Goal: Transaction & Acquisition: Purchase product/service

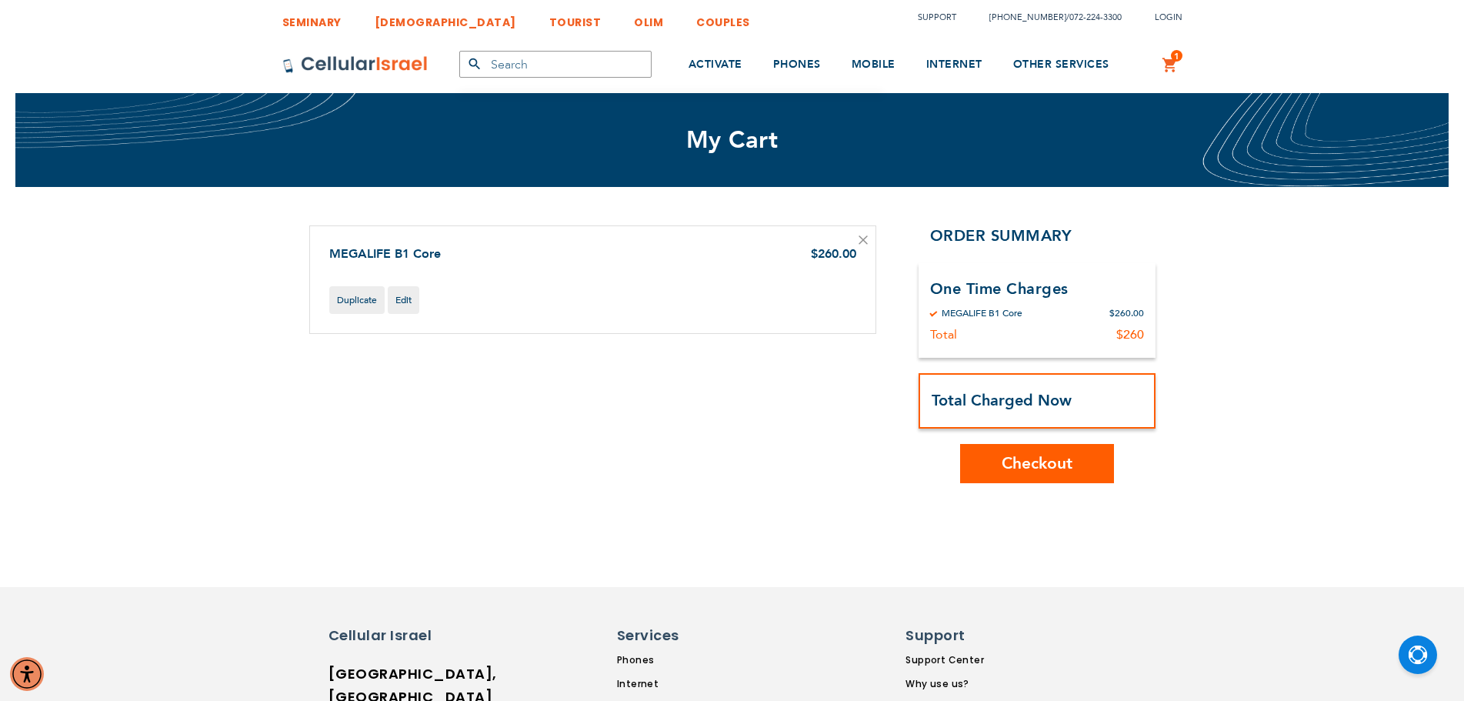
click at [1002, 465] on span "Checkout" at bounding box center [1037, 463] width 71 height 22
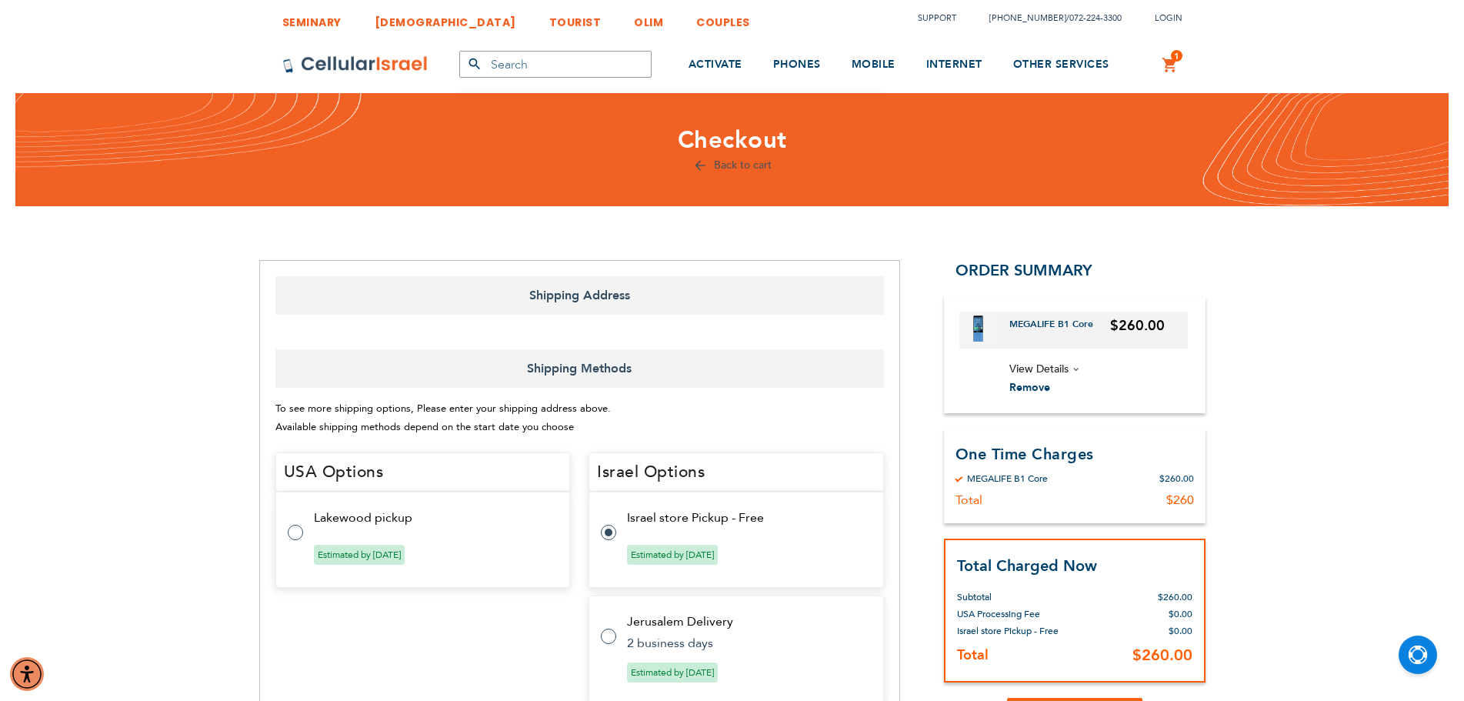
select select "US"
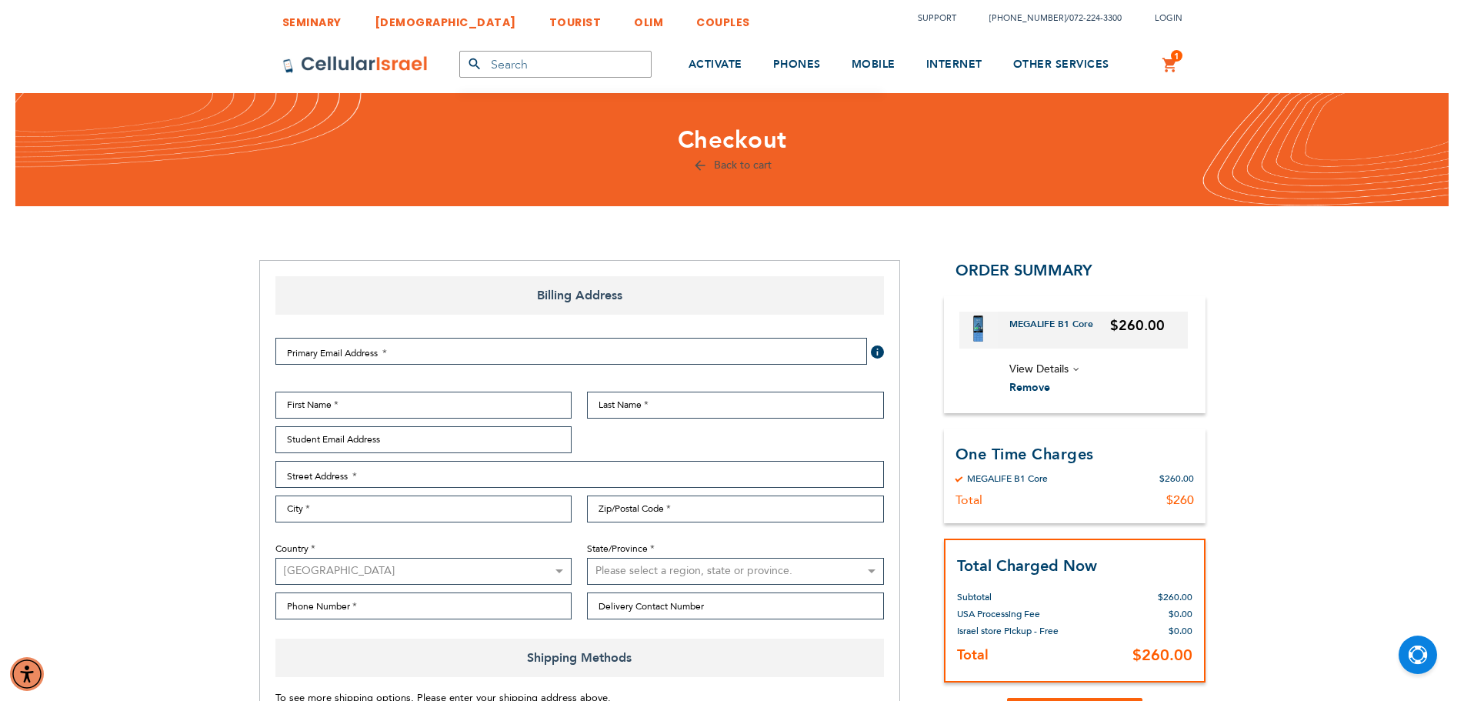
select select "US"
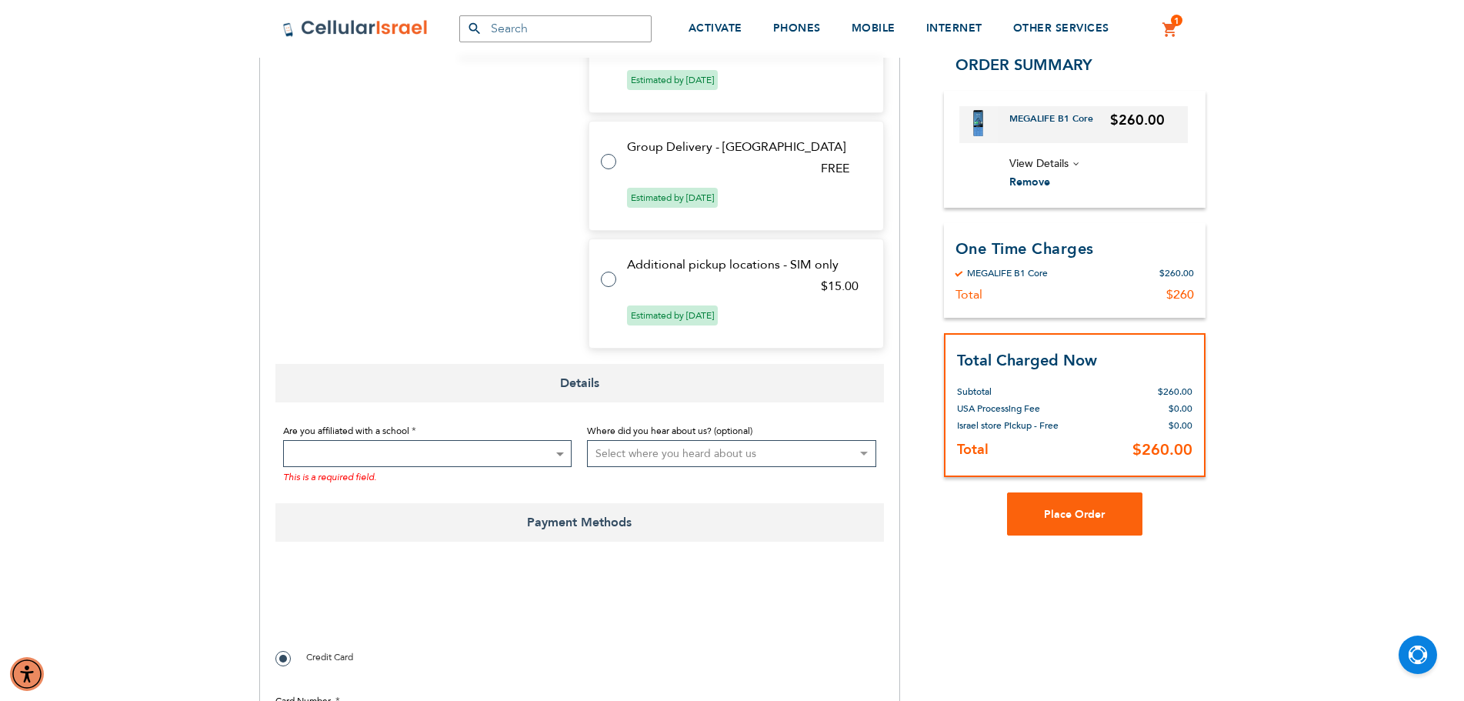
scroll to position [923, 0]
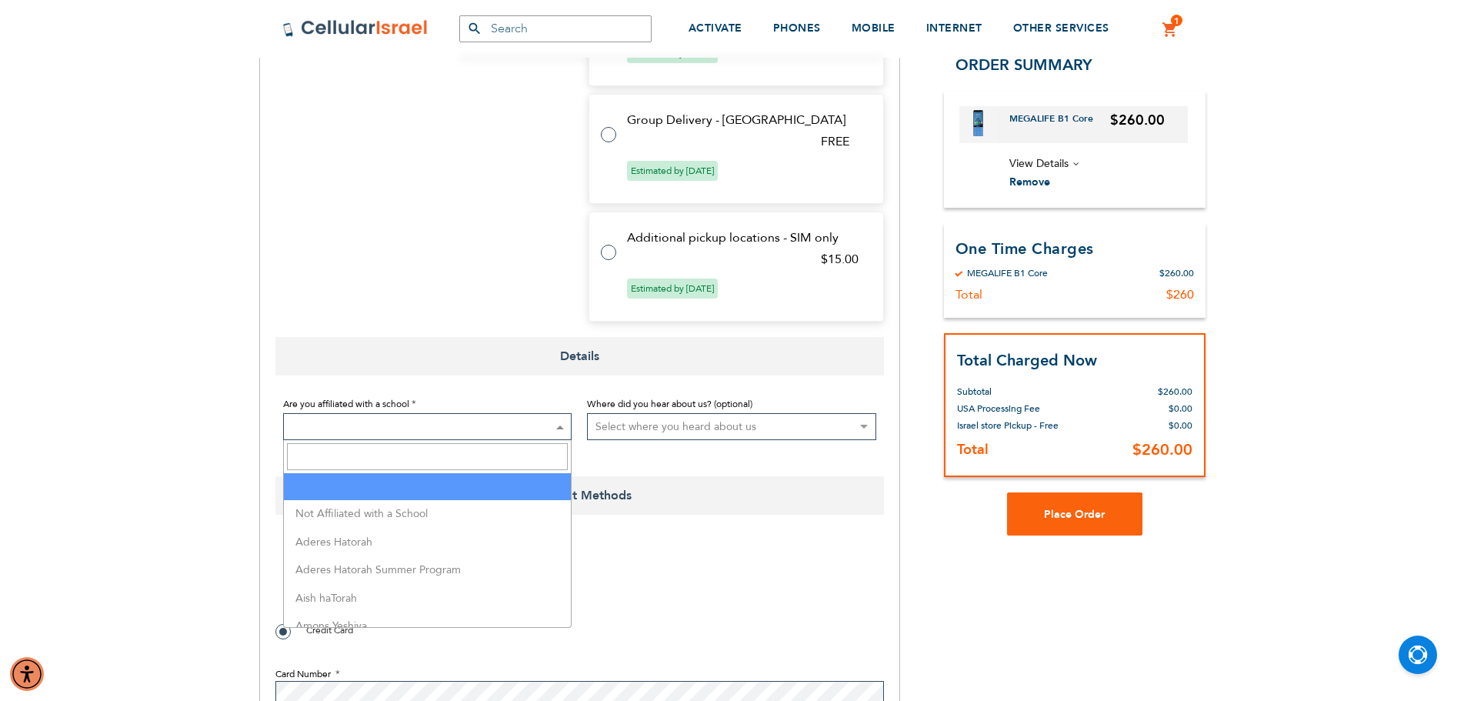
click at [497, 418] on span at bounding box center [427, 426] width 289 height 27
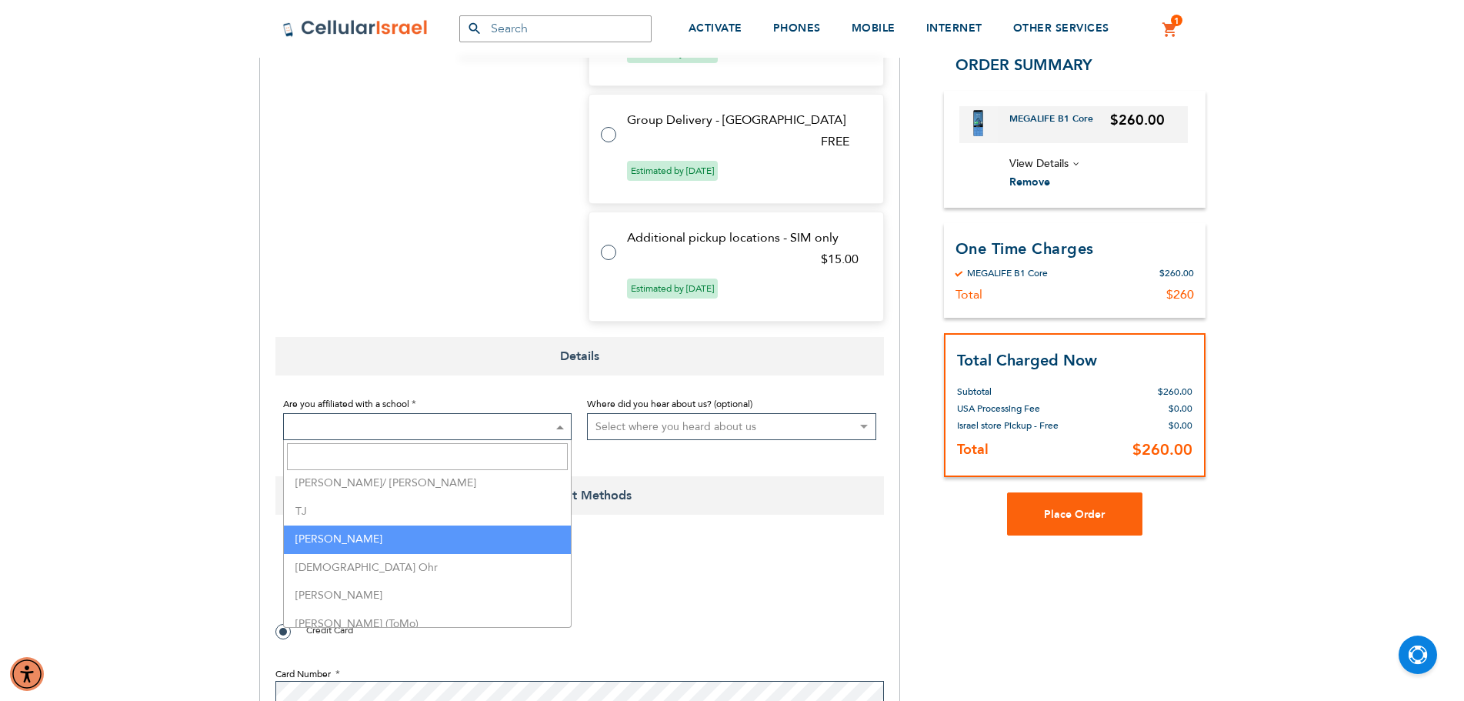
scroll to position [3923, 0]
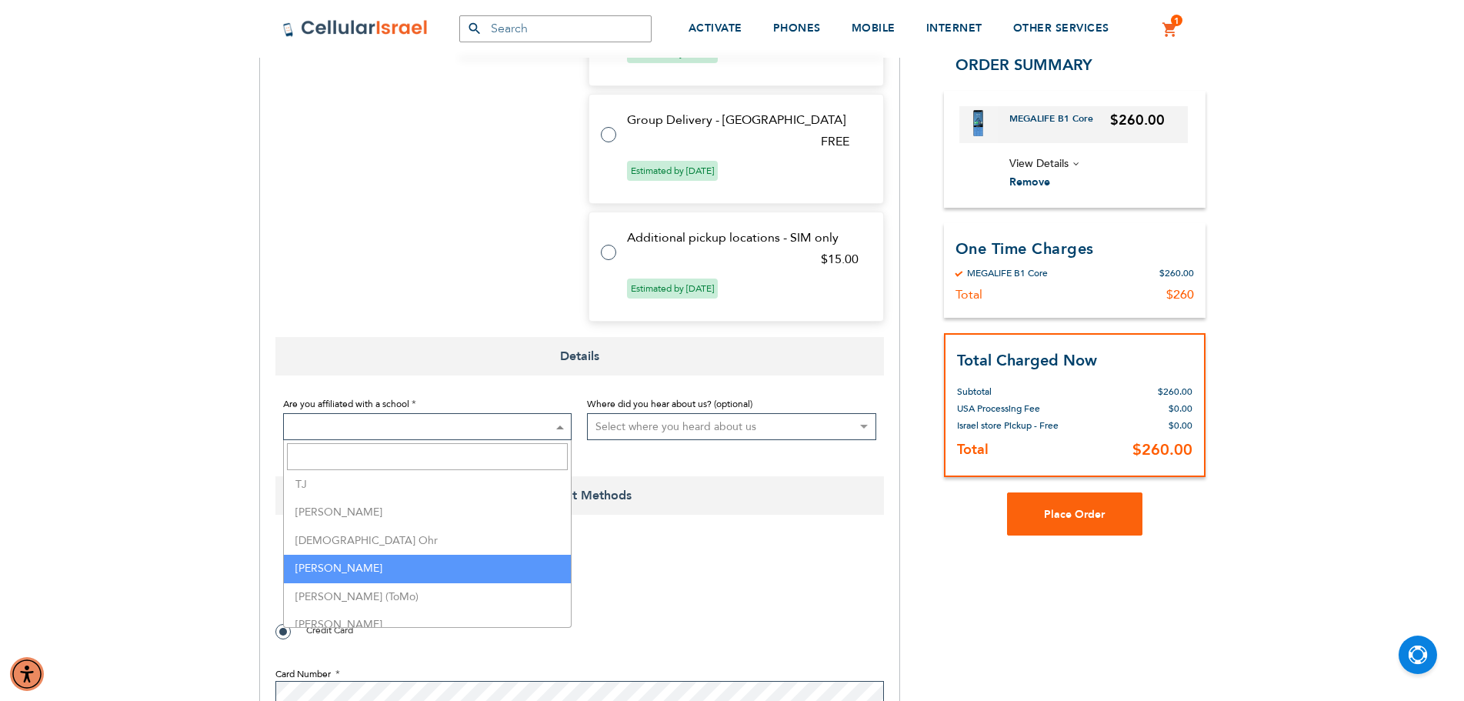
select select "163"
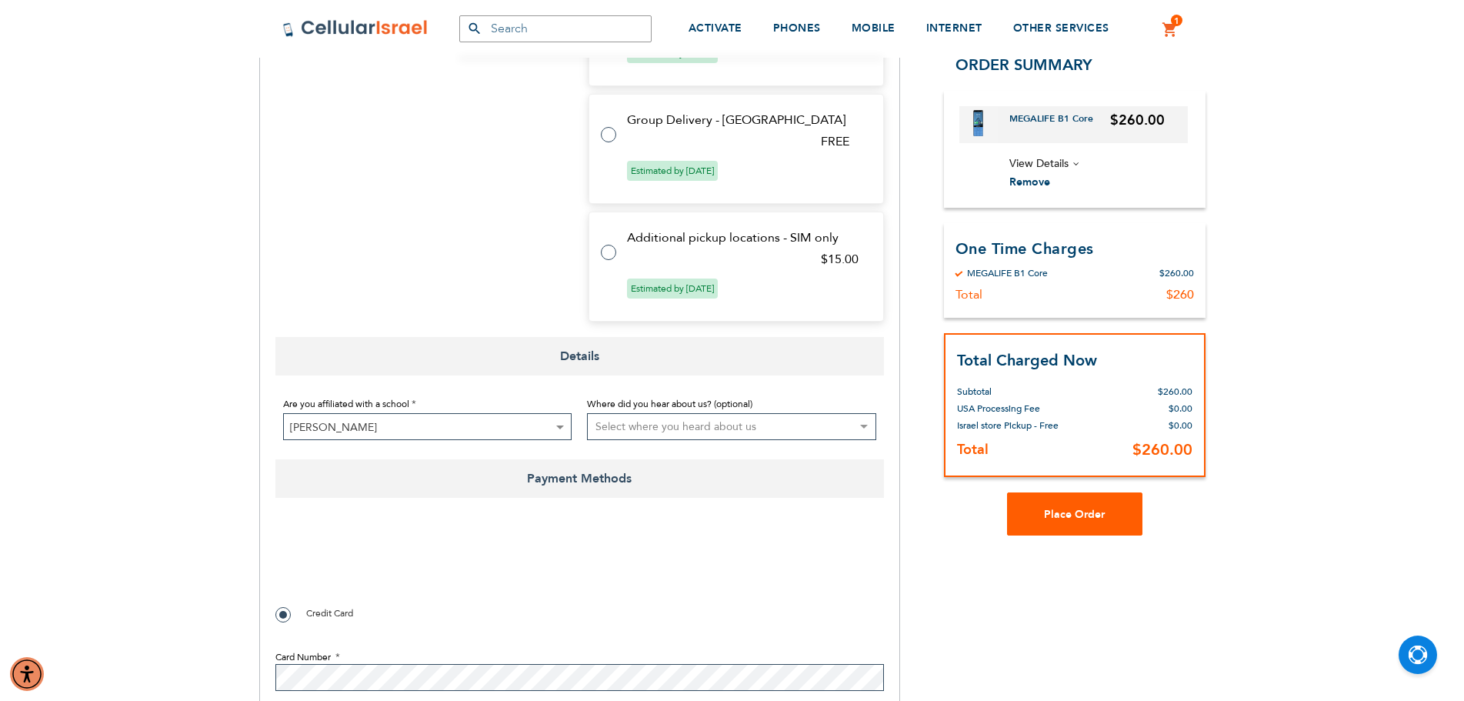
click at [1045, 510] on span "Place Order" at bounding box center [1074, 513] width 61 height 15
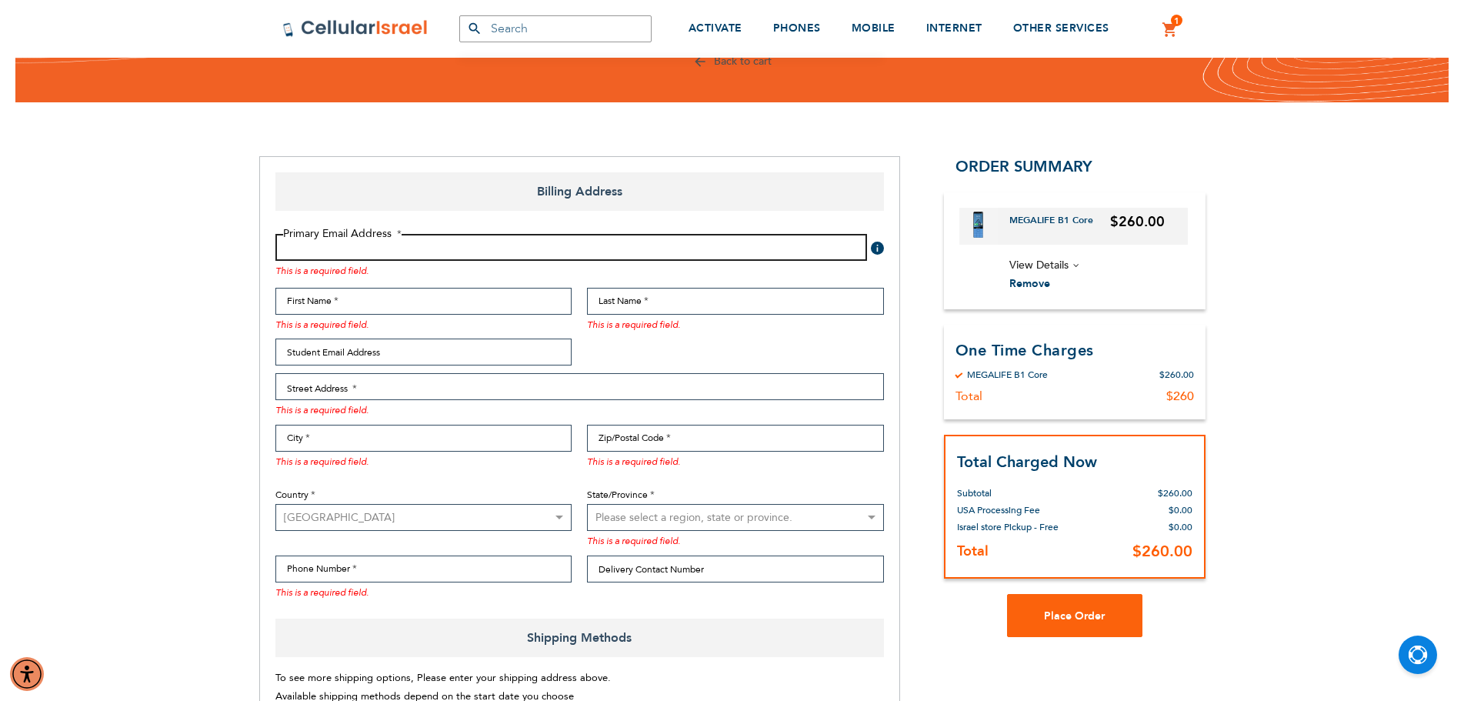
scroll to position [77, 0]
